Goal: Task Accomplishment & Management: Manage account settings

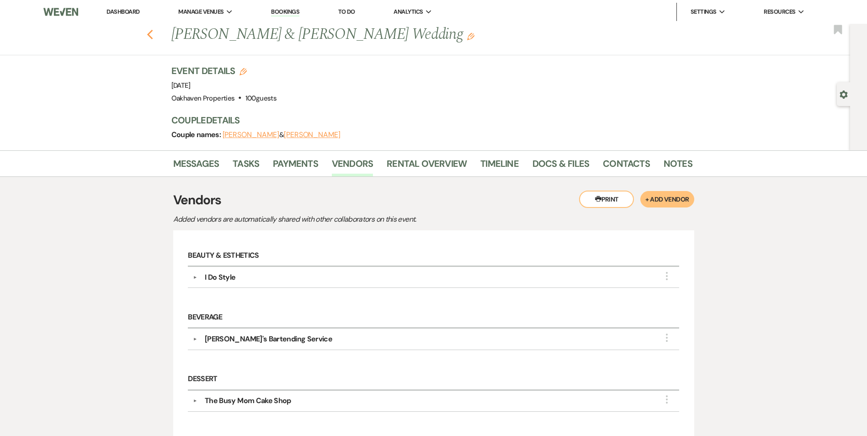
click at [153, 36] on icon "Previous" at bounding box center [150, 34] width 7 height 11
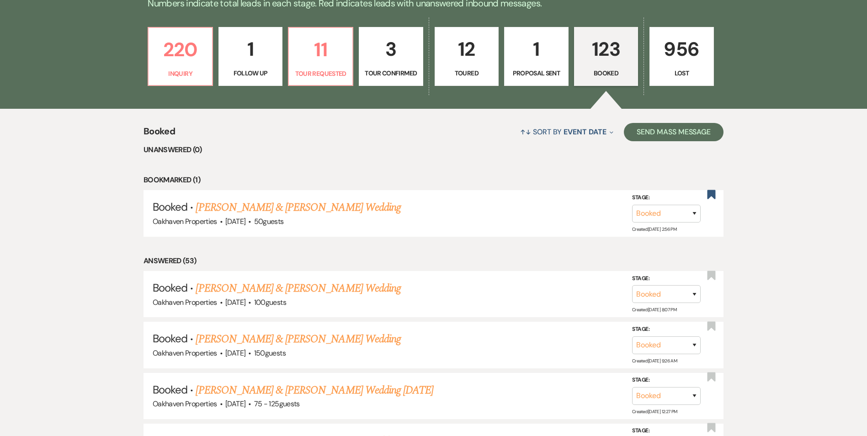
scroll to position [264, 0]
click at [476, 73] on p "Toured" at bounding box center [466, 74] width 53 height 10
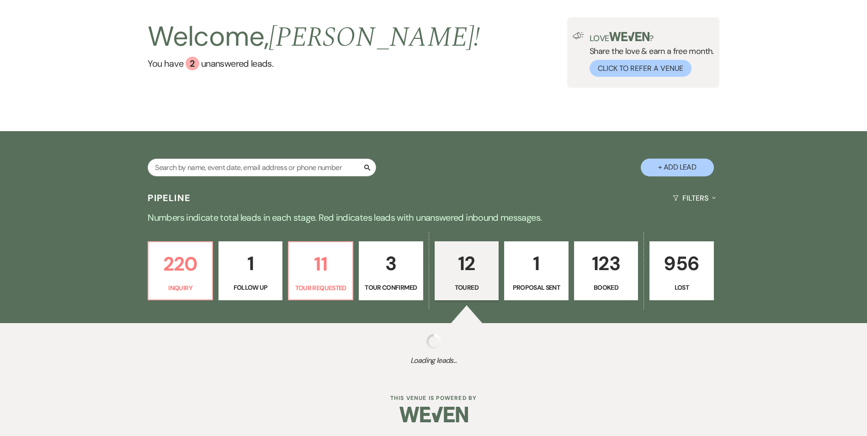
select select "5"
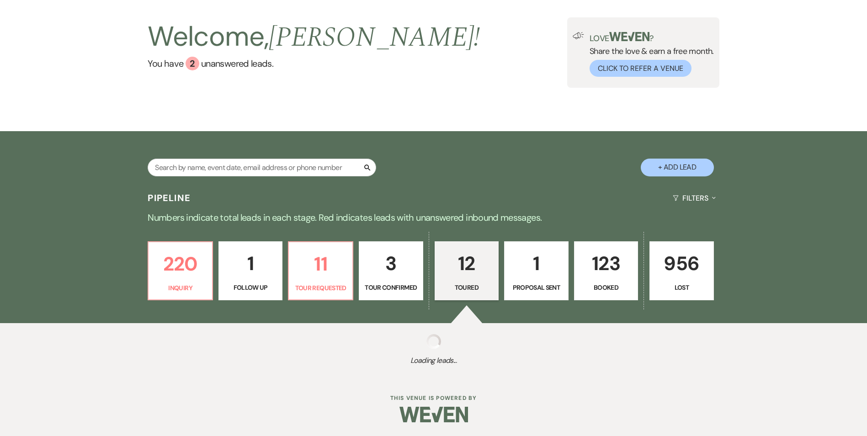
select select "5"
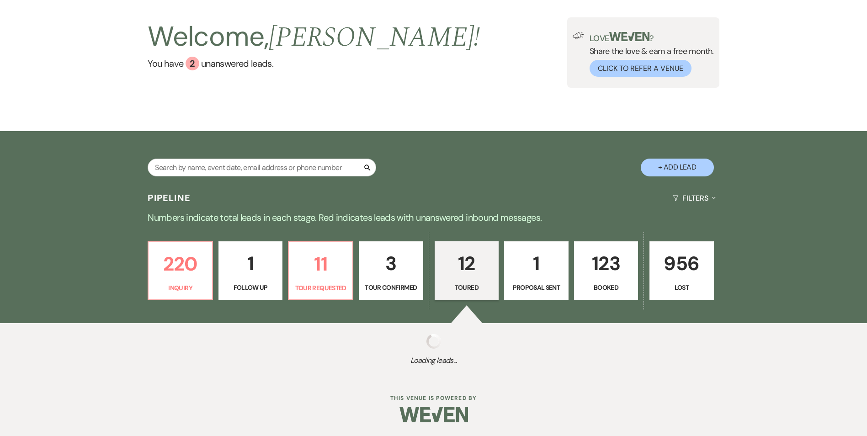
select select "5"
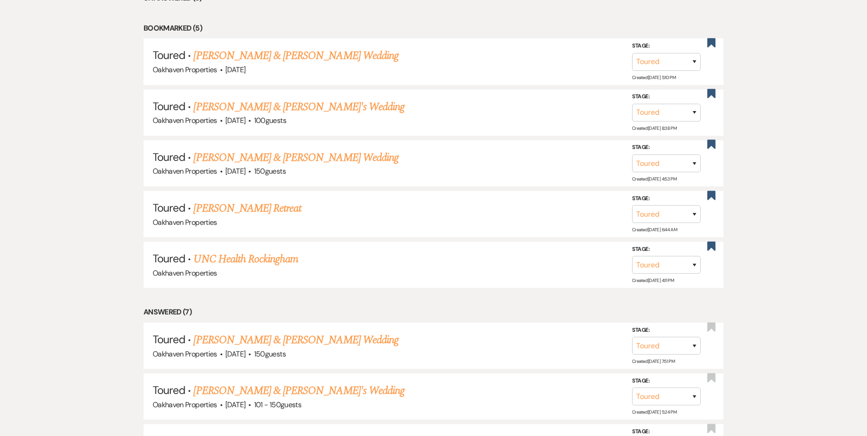
scroll to position [417, 0]
click at [318, 162] on link "[PERSON_NAME] & [PERSON_NAME] Wedding" at bounding box center [295, 156] width 205 height 16
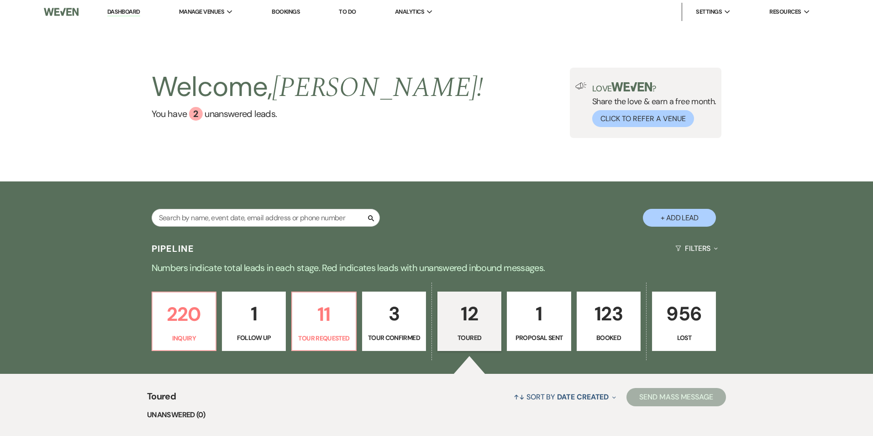
select select "5"
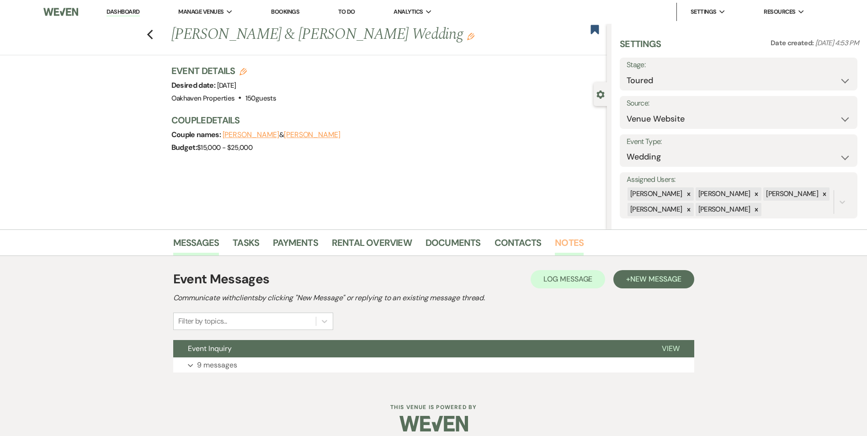
click at [560, 245] on link "Notes" at bounding box center [569, 245] width 29 height 20
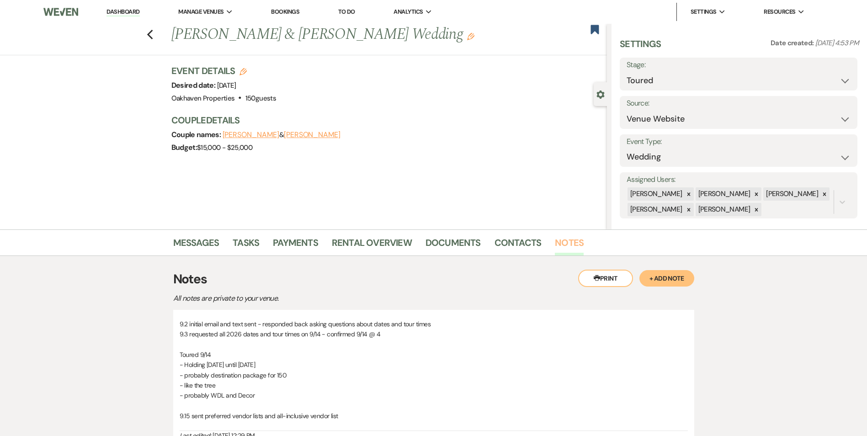
scroll to position [111, 0]
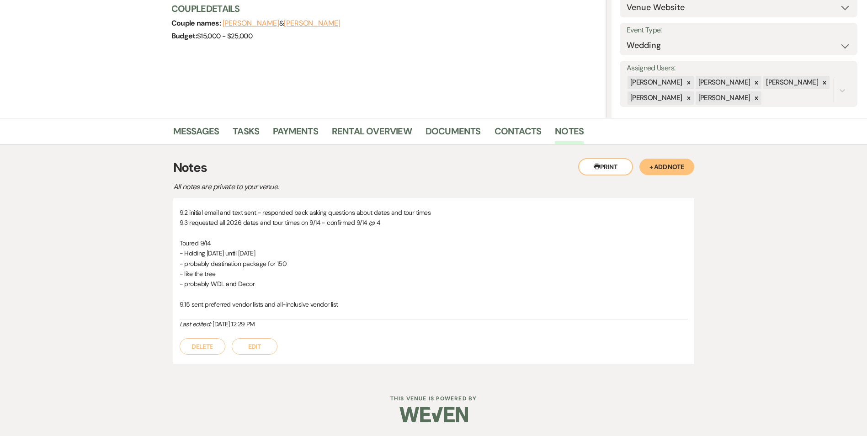
click at [261, 342] on button "Edit" at bounding box center [255, 346] width 46 height 16
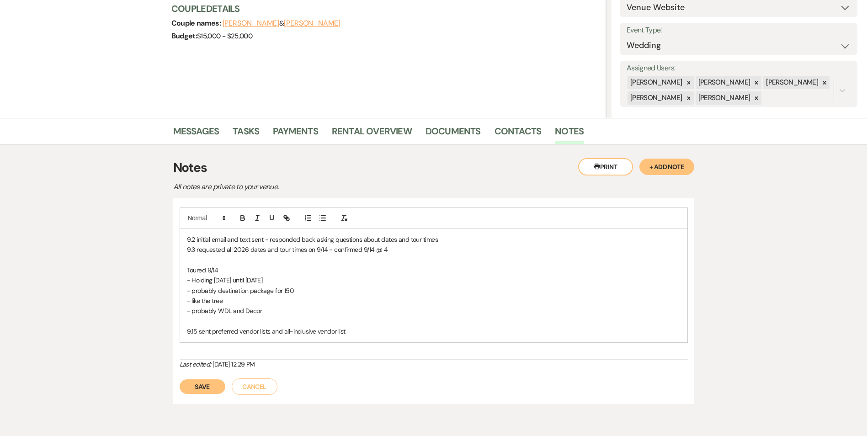
click at [366, 337] on div "9.2 initial email and text sent - responded back asking questions about dates a…" at bounding box center [433, 285] width 507 height 113
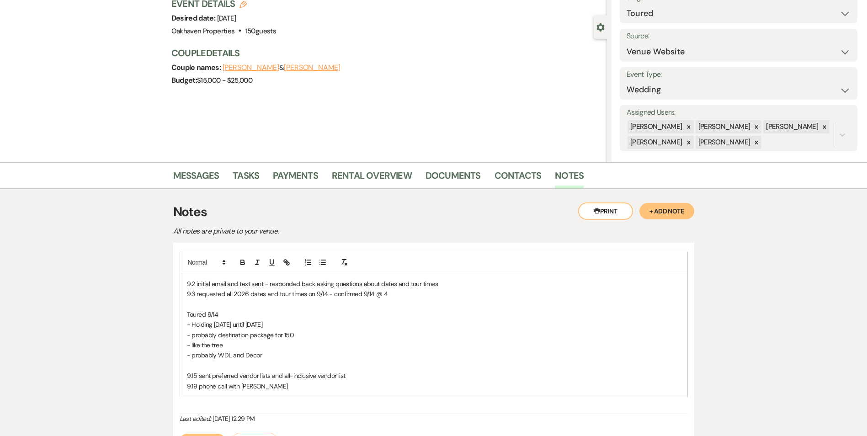
scroll to position [69, 0]
